Goal: Information Seeking & Learning: Understand process/instructions

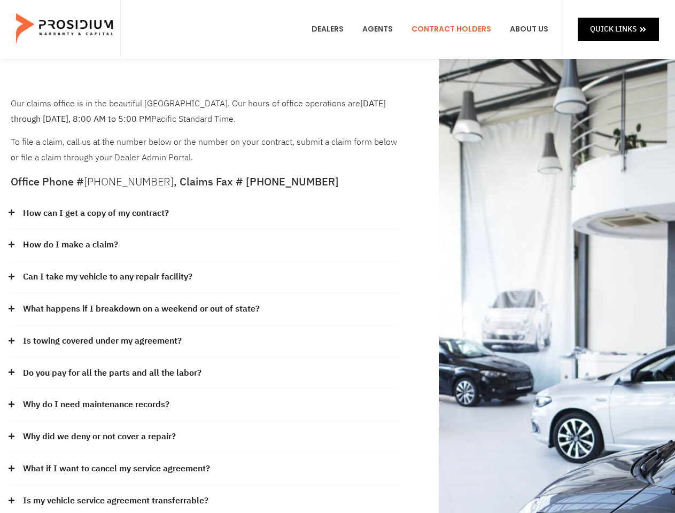
click at [337, 257] on div "How do I make a claim?" at bounding box center [205, 245] width 388 height 32
click at [205, 214] on div "How can I get a copy of my contract?" at bounding box center [205, 214] width 388 height 32
click at [95, 213] on link "How can I get a copy of my contract?" at bounding box center [96, 214] width 146 height 16
click at [205, 245] on div "How do I make a claim?" at bounding box center [205, 245] width 388 height 32
click at [70, 245] on link "How do I make a claim?" at bounding box center [70, 245] width 95 height 16
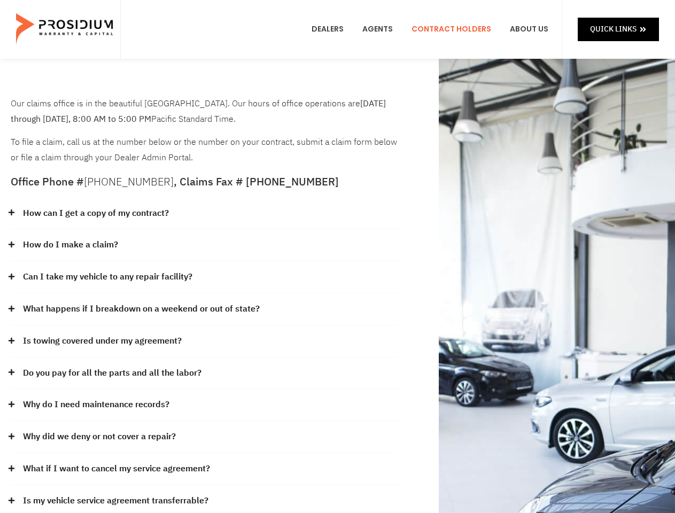
click at [205, 277] on div "Can I take my vehicle to any repair facility?" at bounding box center [205, 277] width 388 height 32
click at [108, 277] on link "Can I take my vehicle to any repair facility?" at bounding box center [107, 277] width 169 height 16
click at [205, 310] on link "What happens if I breakdown on a weekend or out of state?" at bounding box center [141, 310] width 237 height 16
click at [140, 309] on link "What happens if I breakdown on a weekend or out of state?" at bounding box center [141, 310] width 237 height 16
click at [205, 342] on div "Is towing covered under my agreement?" at bounding box center [205, 342] width 388 height 32
